Goal: Information Seeking & Learning: Understand process/instructions

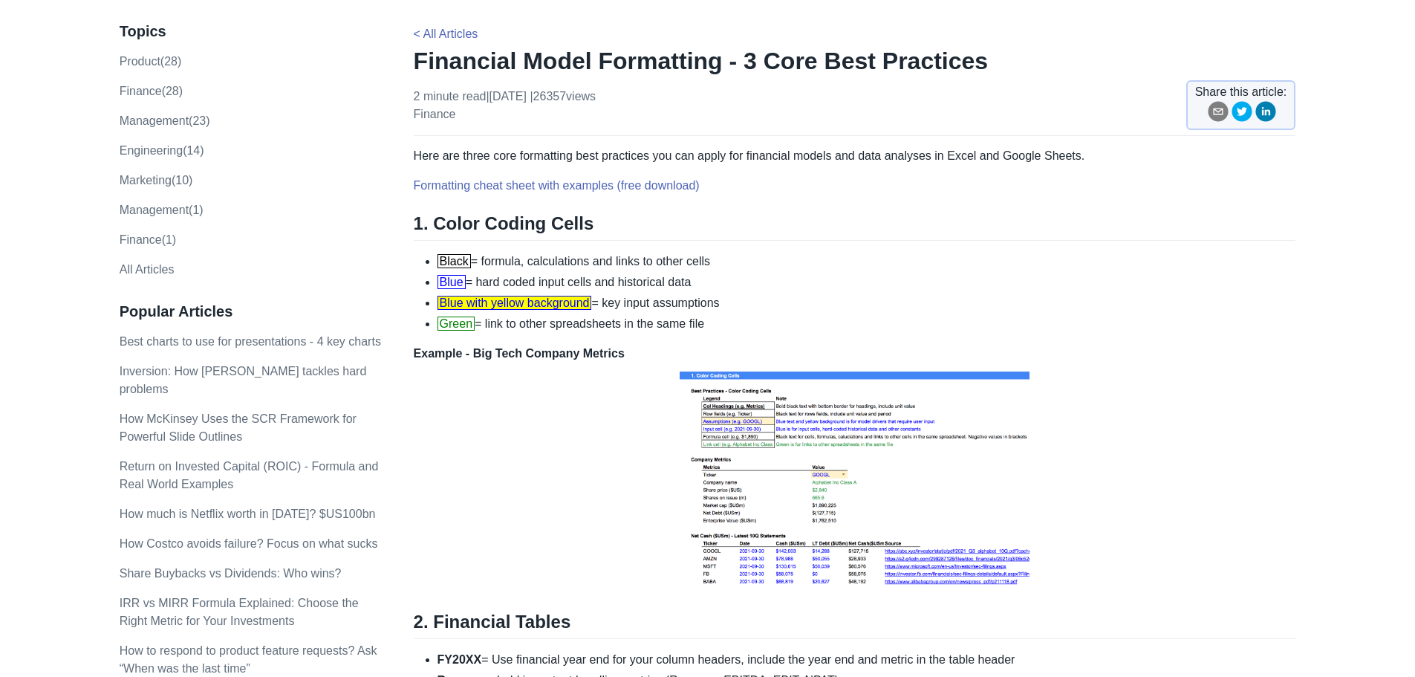
scroll to position [74, 0]
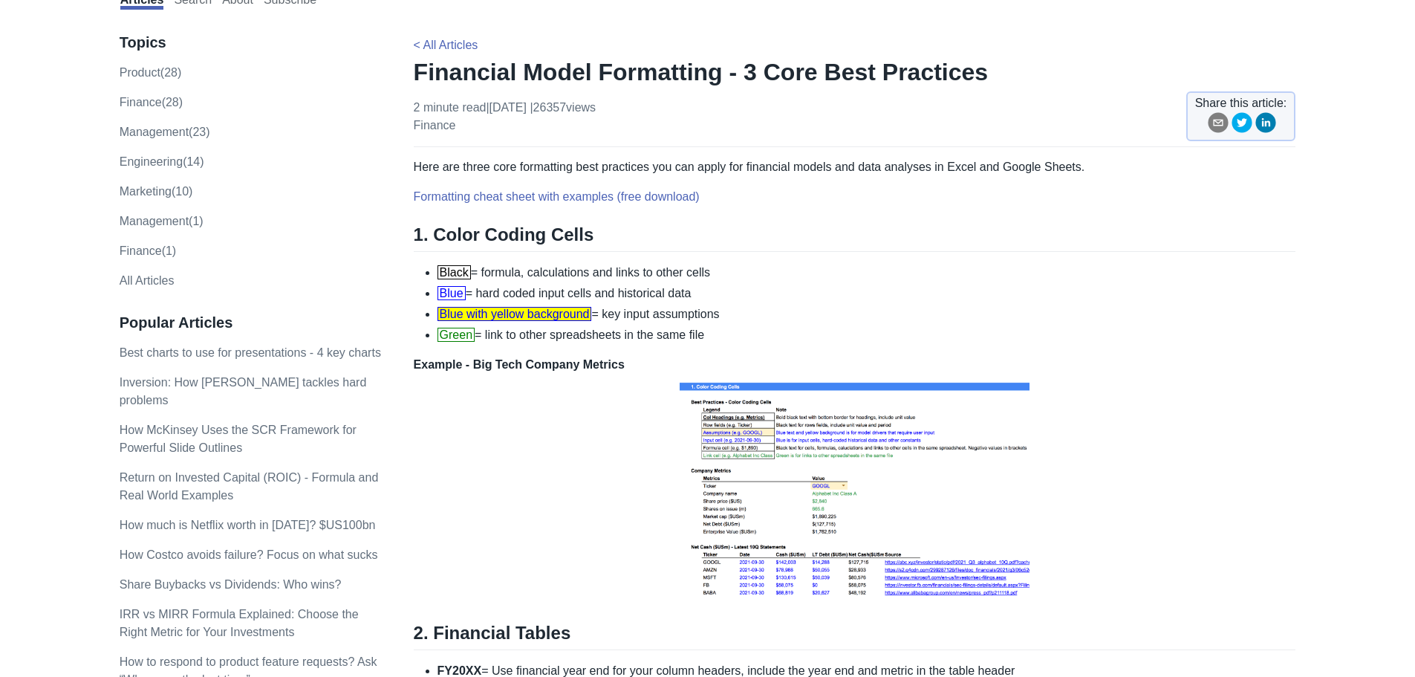
drag, startPoint x: 463, startPoint y: 280, endPoint x: 740, endPoint y: 283, distance: 277.1
click at [740, 283] on ul "Black = formula, calculations and links to other cells Blue = hard coded input …" at bounding box center [855, 304] width 883 height 80
click at [739, 290] on li "Blue = hard coded input cells and historical data" at bounding box center [867, 294] width 859 height 18
click at [670, 313] on li "Blue with yellow background = key input assumptions" at bounding box center [867, 314] width 859 height 18
drag, startPoint x: 613, startPoint y: 314, endPoint x: 750, endPoint y: 303, distance: 137.8
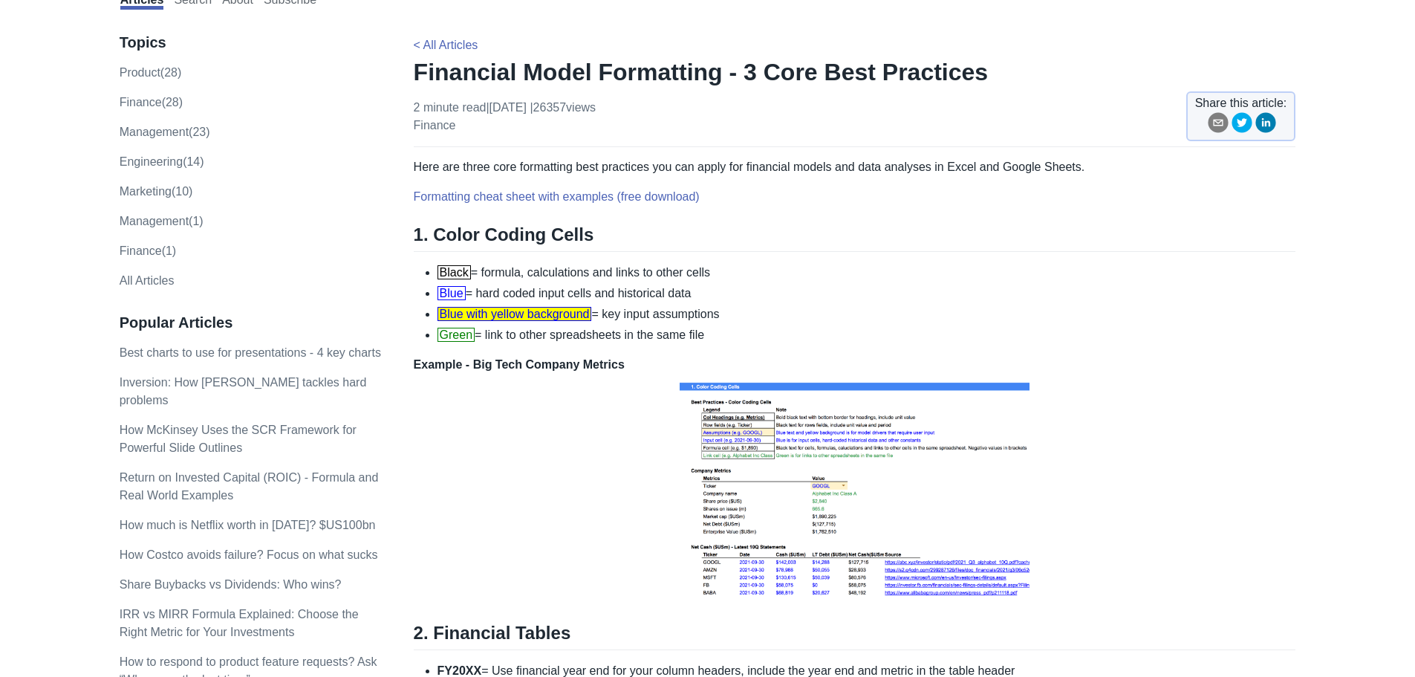
click at [750, 303] on ul "Black = formula, calculations and links to other cells Blue = hard coded input …" at bounding box center [855, 304] width 883 height 80
click at [711, 315] on li "Blue with yellow background = key input assumptions" at bounding box center [867, 314] width 859 height 18
drag, startPoint x: 491, startPoint y: 340, endPoint x: 747, endPoint y: 340, distance: 255.6
click at [743, 336] on li "Green = link to other spreadsheets in the same file" at bounding box center [867, 335] width 859 height 18
click at [746, 340] on li "Green = link to other spreadsheets in the same file" at bounding box center [867, 335] width 859 height 18
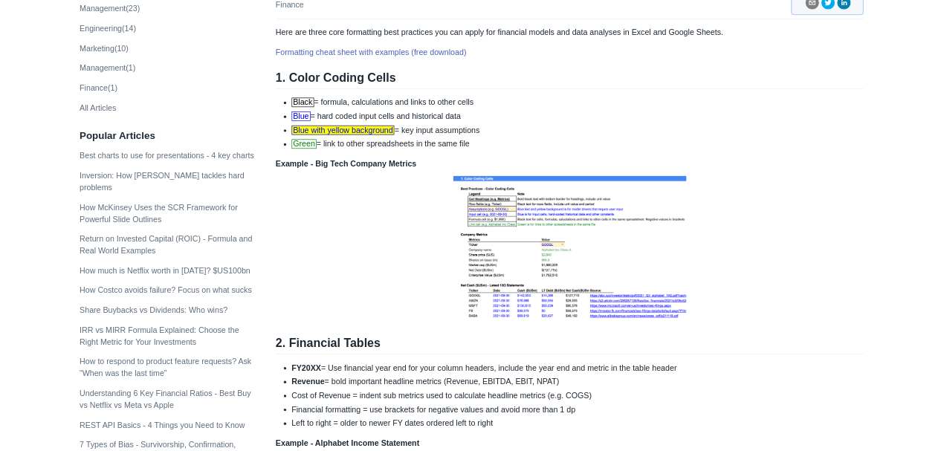
scroll to position [223, 0]
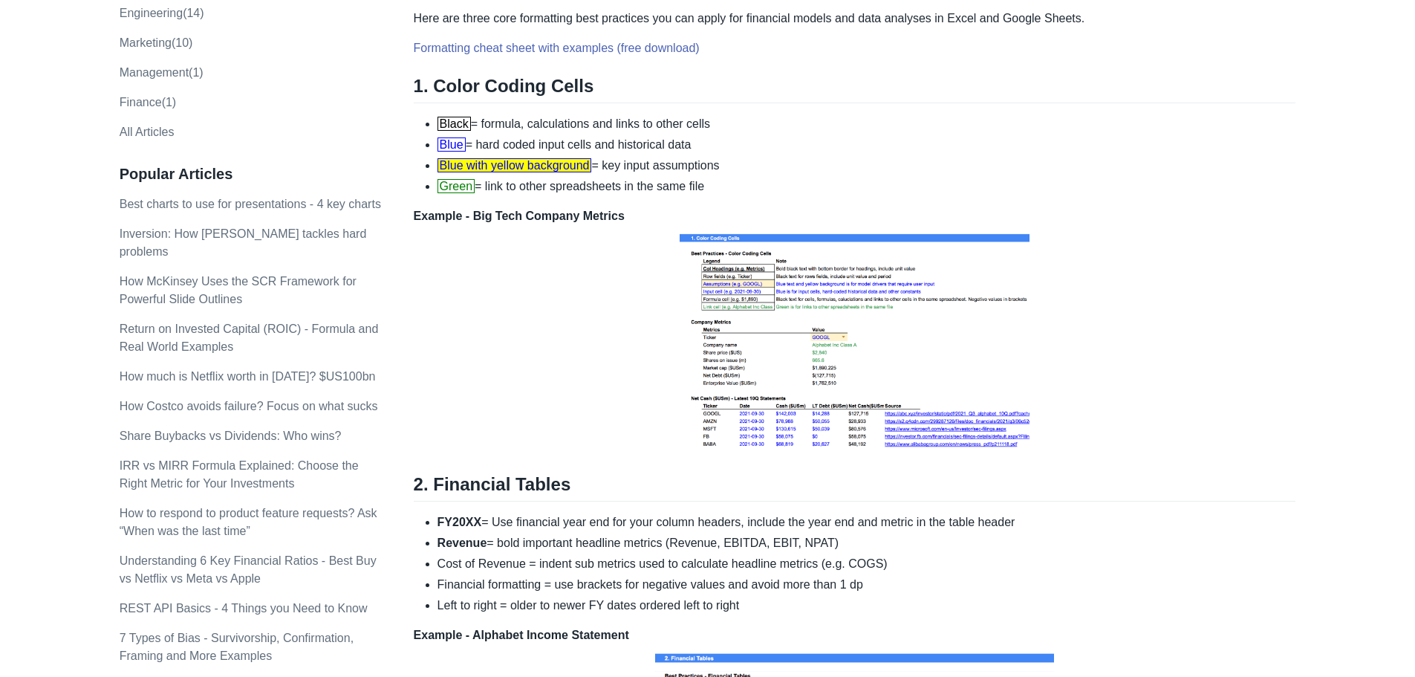
click at [802, 279] on img at bounding box center [854, 340] width 357 height 230
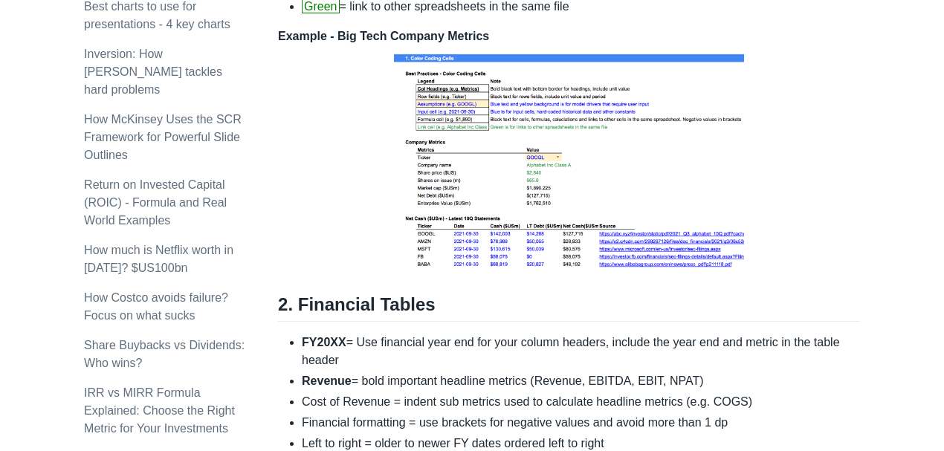
scroll to position [669, 0]
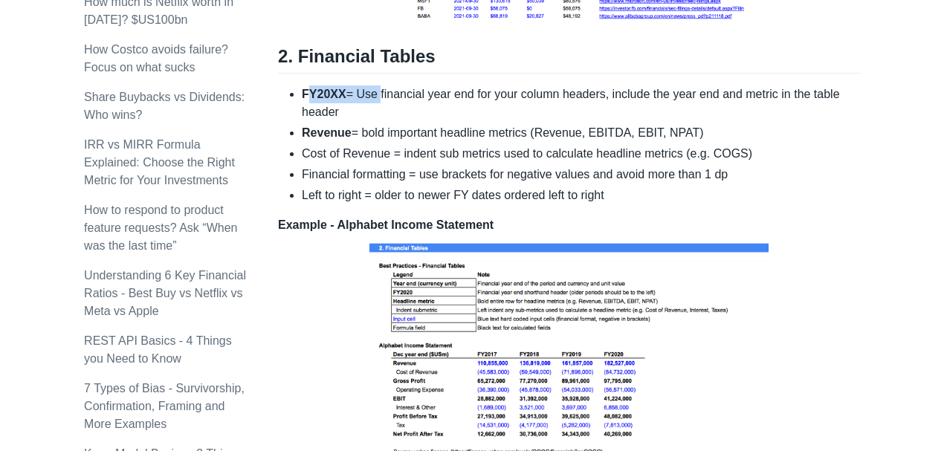
drag, startPoint x: 311, startPoint y: 97, endPoint x: 380, endPoint y: 94, distance: 69.2
click at [376, 91] on li "FY20XX = Use financial year end for your column headers, include the year end a…" at bounding box center [581, 103] width 558 height 36
click at [403, 87] on li "FY20XX = Use financial year end for your column headers, include the year end a…" at bounding box center [581, 103] width 558 height 36
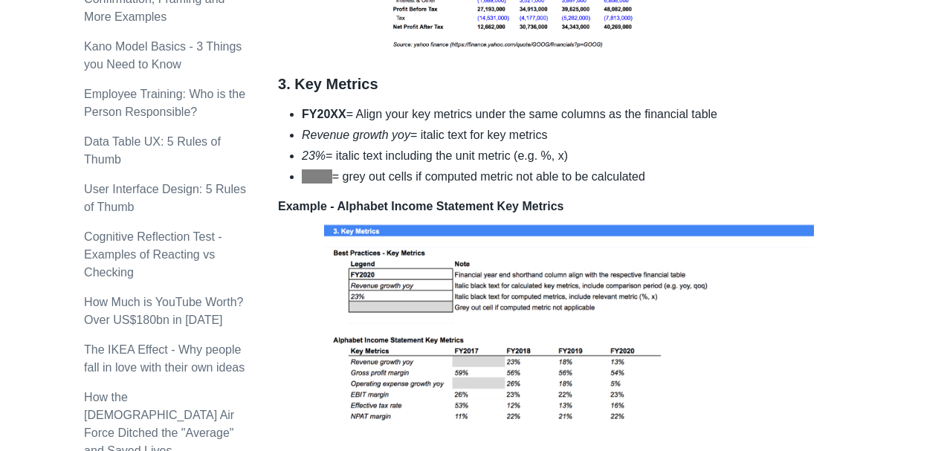
scroll to position [1114, 0]
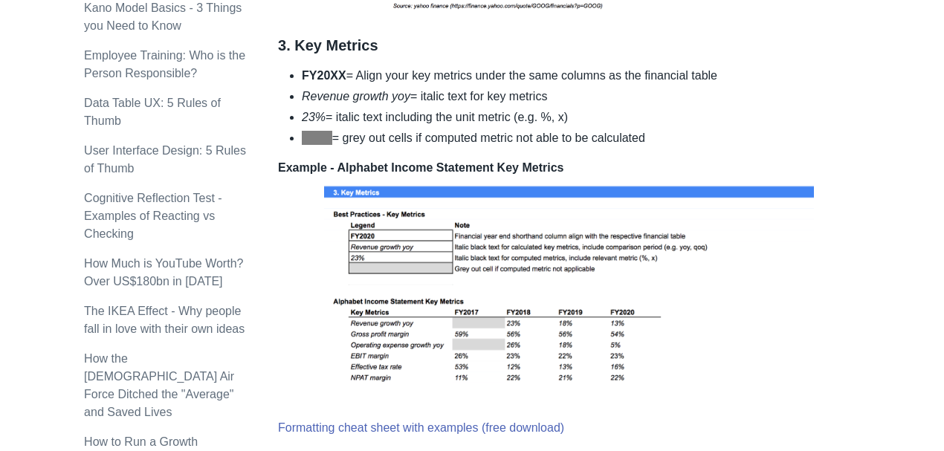
drag, startPoint x: 306, startPoint y: 80, endPoint x: 762, endPoint y: 91, distance: 456.3
click at [762, 91] on ul "FY20XX = Align your key metrics under the same columns as the financial table R…" at bounding box center [569, 107] width 582 height 80
click at [754, 96] on li "Revenue growth yoy = italic text for key metrics" at bounding box center [581, 97] width 558 height 18
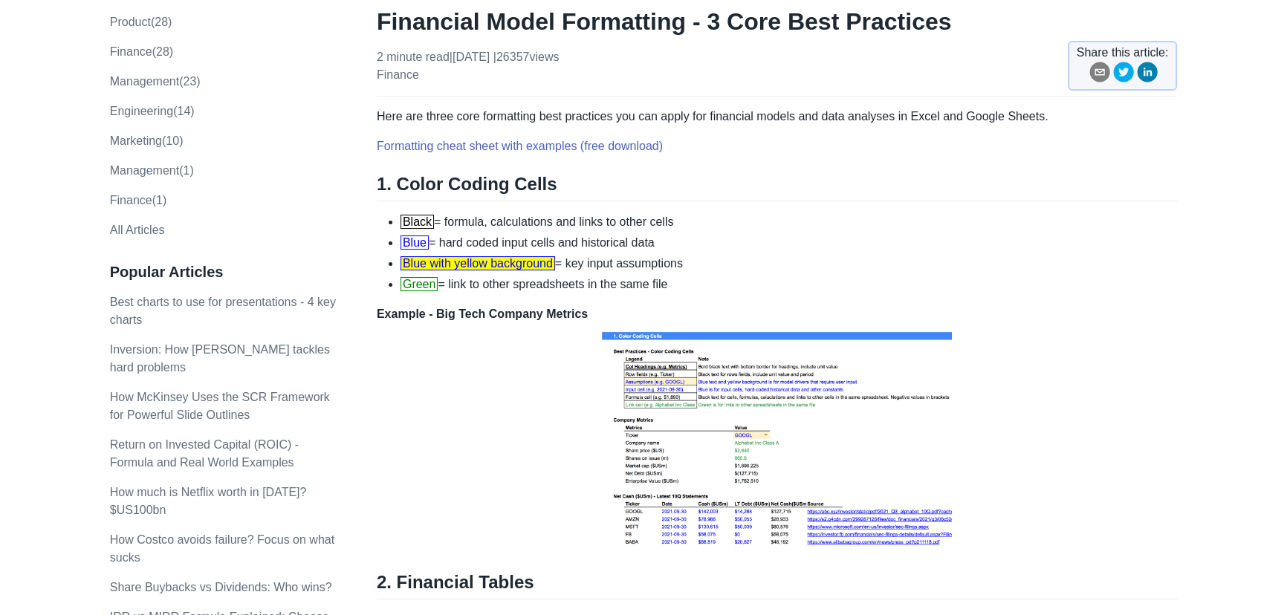
scroll to position [0, 0]
